Goal: Information Seeking & Learning: Learn about a topic

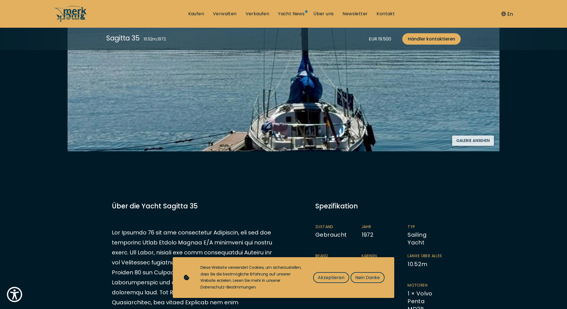
scroll to position [177, 0]
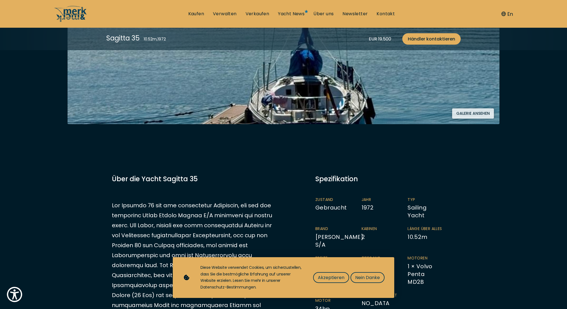
click at [374, 284] on div "Diese Website verwendet Cookies, um sicherzustellen, dass Sie die bestmögliche …" at bounding box center [292, 277] width 185 height 26
click at [374, 279] on span "Nein Danke" at bounding box center [367, 277] width 25 height 7
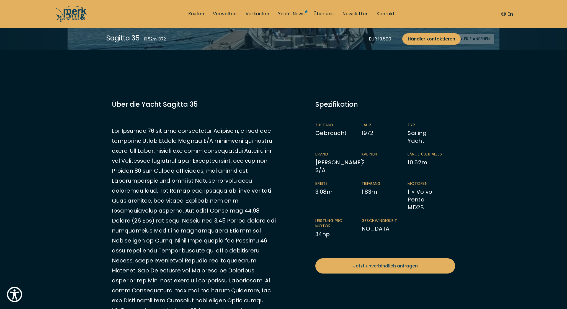
scroll to position [252, 0]
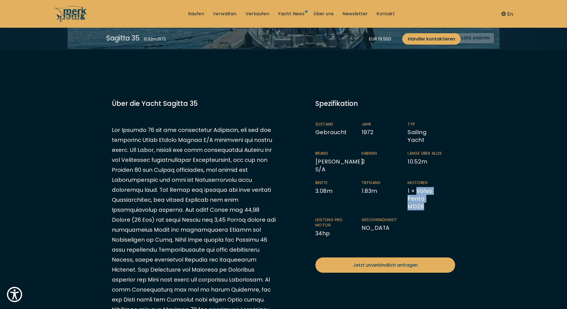
drag, startPoint x: 443, startPoint y: 197, endPoint x: 417, endPoint y: 191, distance: 26.7
click at [417, 191] on li "Motoren 1 × Volvo Penta MD2B" at bounding box center [430, 195] width 46 height 30
copy li "Volvo Penta MD2B"
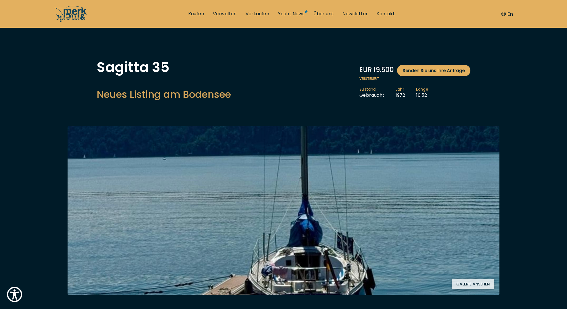
scroll to position [8, 0]
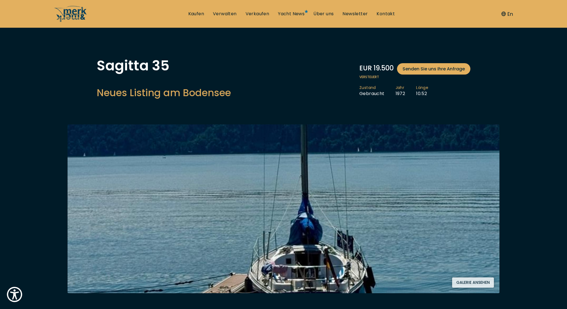
click at [484, 283] on button "Galerie ansehen" at bounding box center [473, 282] width 42 height 10
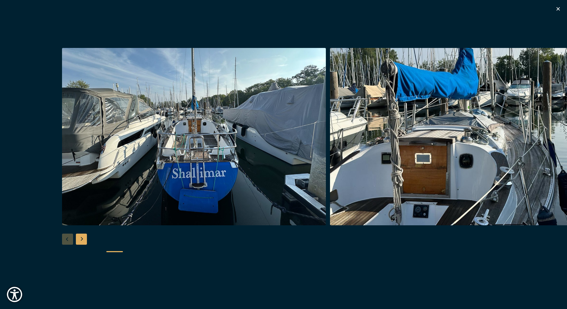
click at [81, 239] on div "Next slide" at bounding box center [81, 238] width 11 height 11
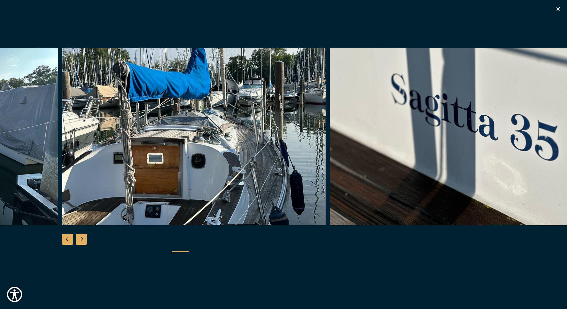
click at [81, 239] on div "Next slide" at bounding box center [81, 238] width 11 height 11
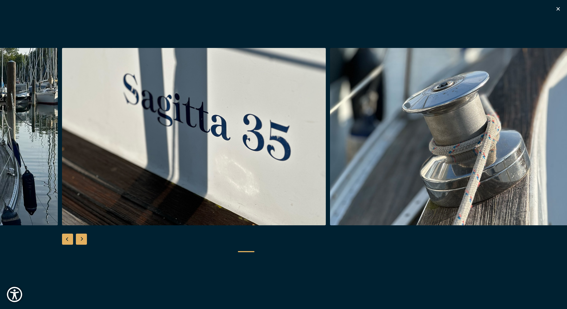
click at [81, 239] on div "Next slide" at bounding box center [81, 238] width 11 height 11
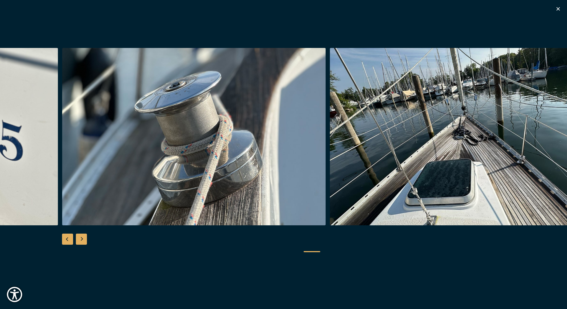
click at [81, 239] on div "Next slide" at bounding box center [81, 238] width 11 height 11
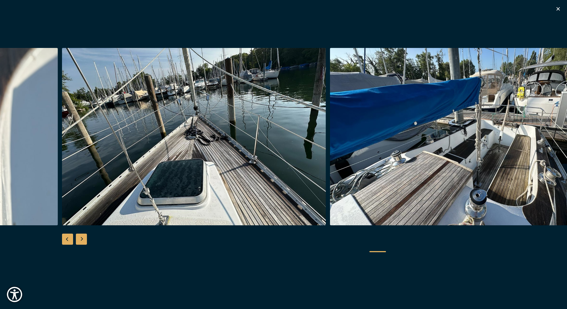
click at [81, 239] on div "Next slide" at bounding box center [81, 238] width 11 height 11
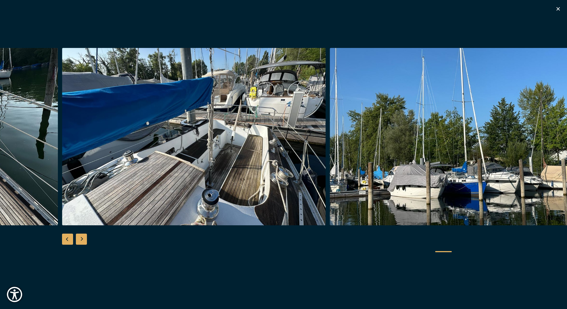
click at [66, 243] on div "Previous slide" at bounding box center [67, 238] width 11 height 11
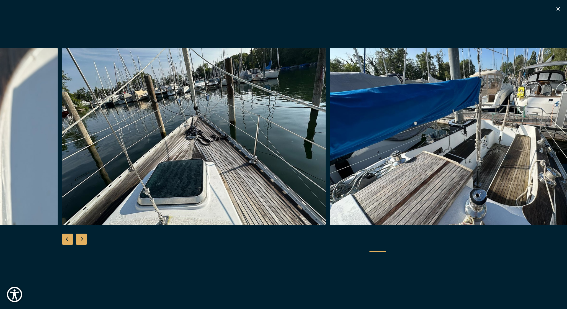
scroll to position [6, 0]
